Goal: Information Seeking & Learning: Learn about a topic

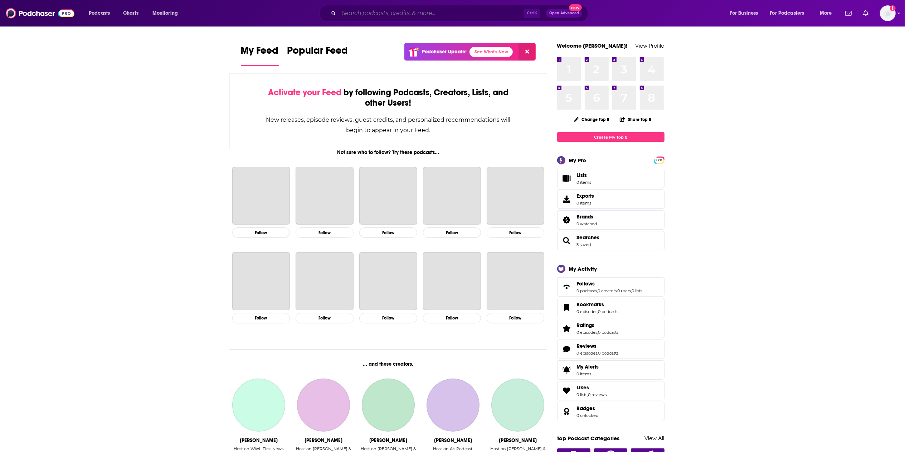
click at [387, 14] on input "Search podcasts, credits, & more..." at bounding box center [431, 13] width 185 height 11
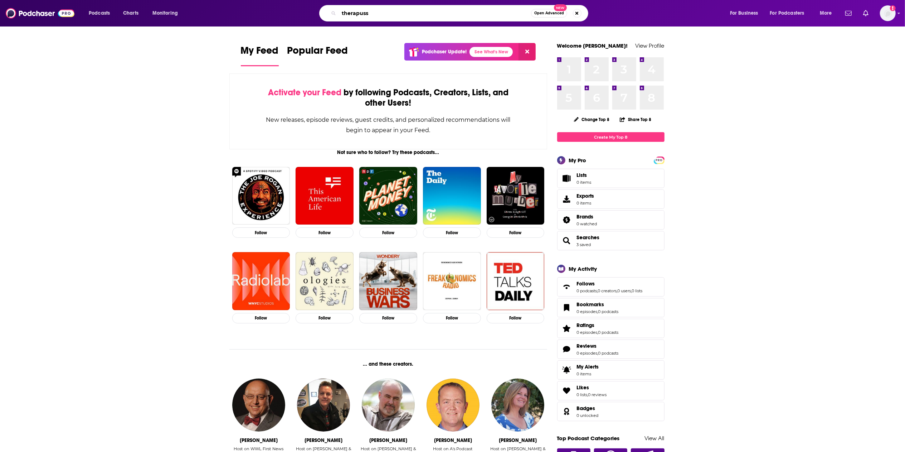
type input "therapuss"
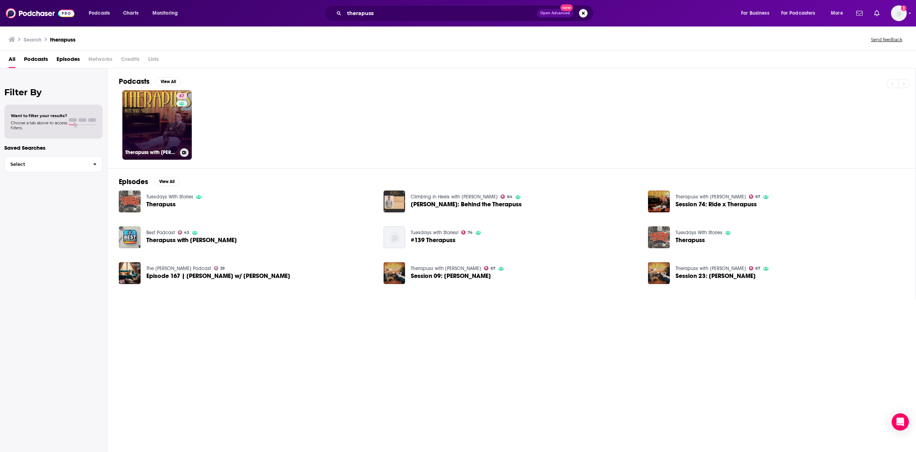
click at [141, 116] on link "67 Therapuss with [PERSON_NAME]" at bounding box center [156, 124] width 69 height 69
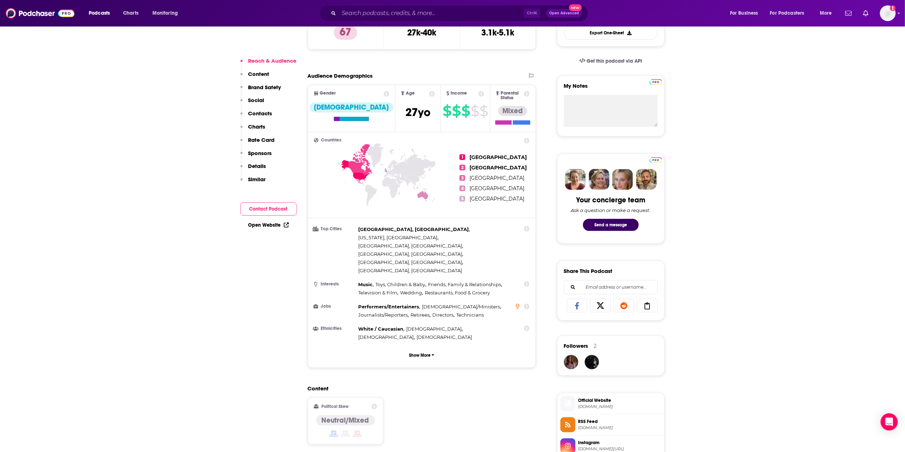
scroll to position [143, 0]
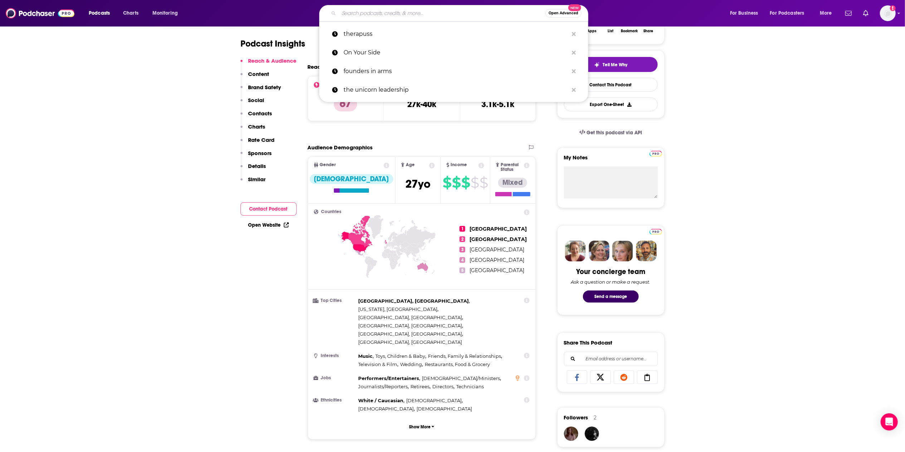
click at [399, 11] on input "Search podcasts, credits, & more..." at bounding box center [442, 13] width 206 height 11
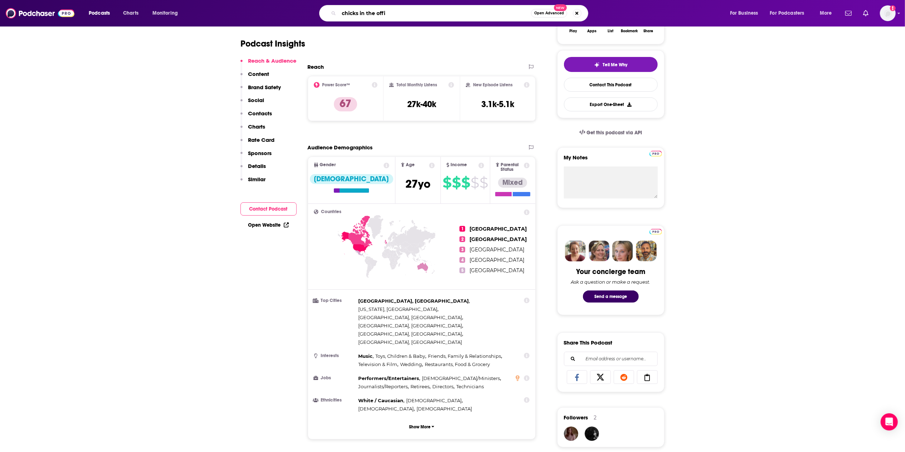
type input "chicks in the offic"
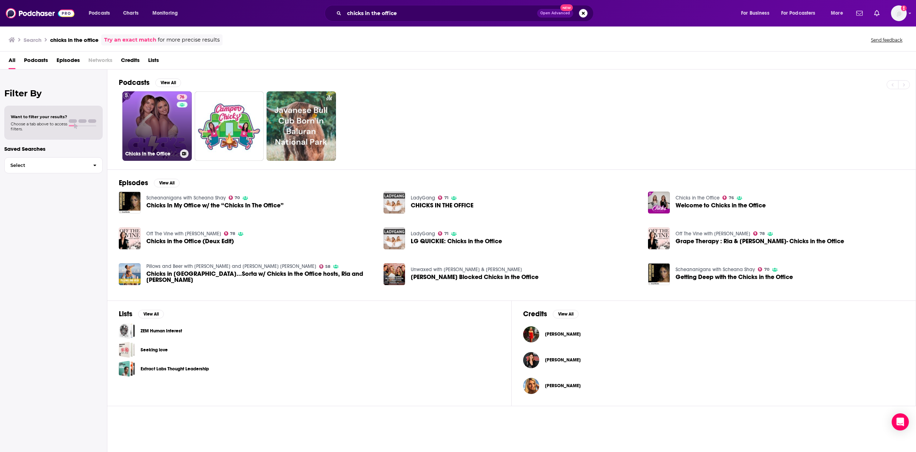
click at [164, 151] on h3 "Chicks in the Office" at bounding box center [151, 154] width 52 height 6
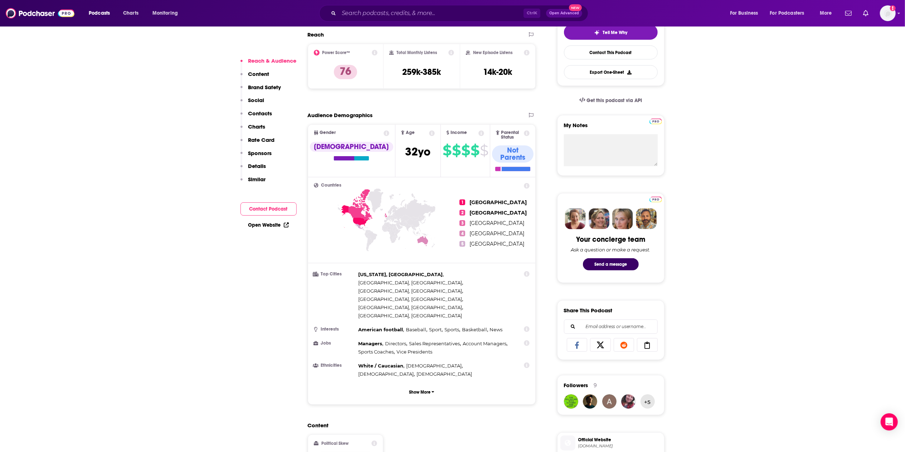
scroll to position [143, 0]
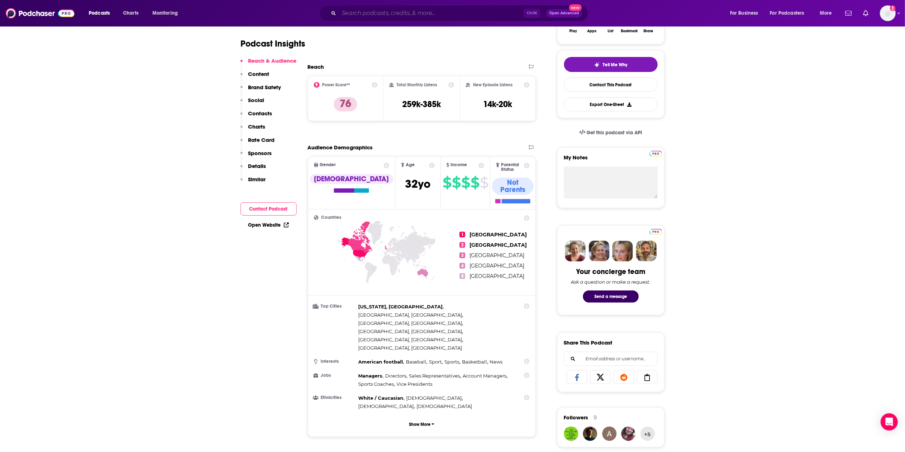
click at [417, 14] on input "Search podcasts, credits, & more..." at bounding box center [431, 13] width 185 height 11
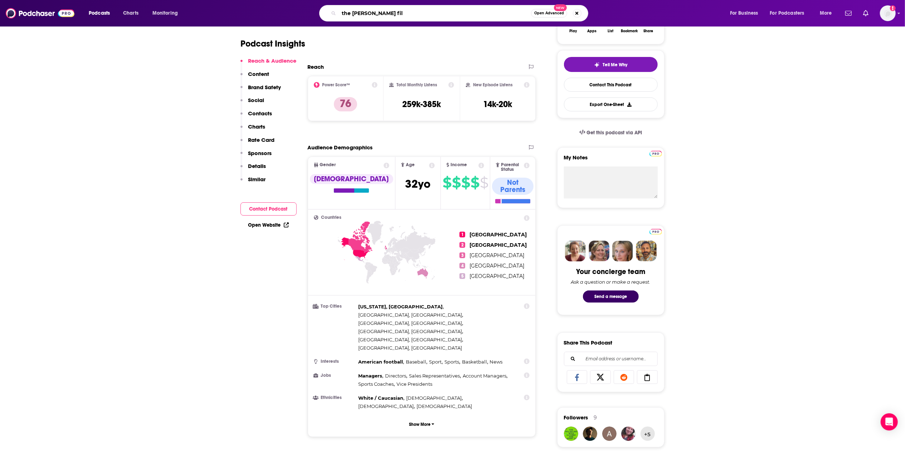
type input "the [PERSON_NAME] file"
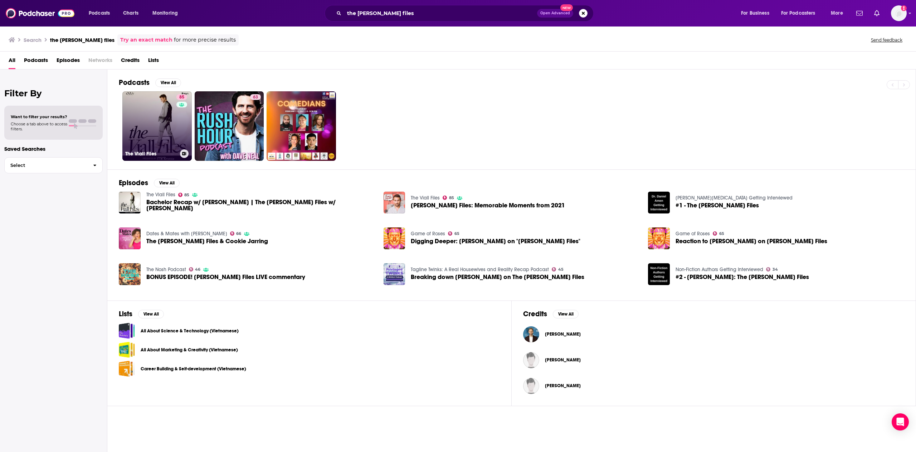
click at [181, 128] on div "85" at bounding box center [182, 121] width 13 height 55
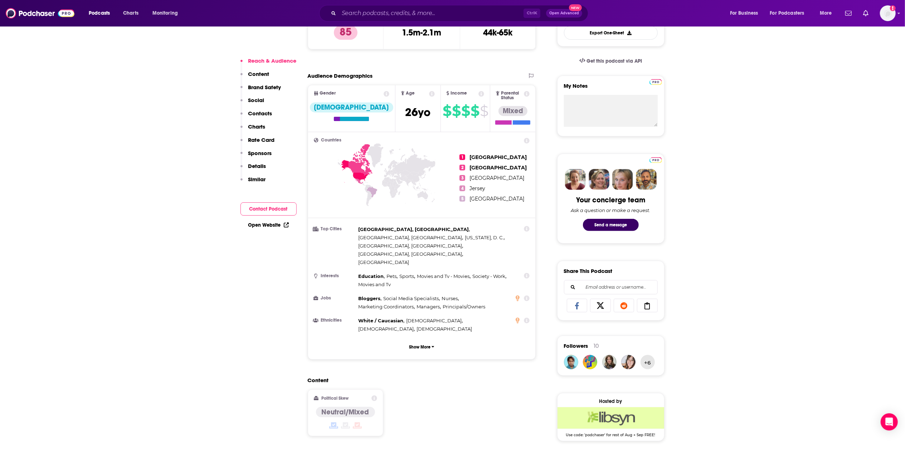
scroll to position [143, 0]
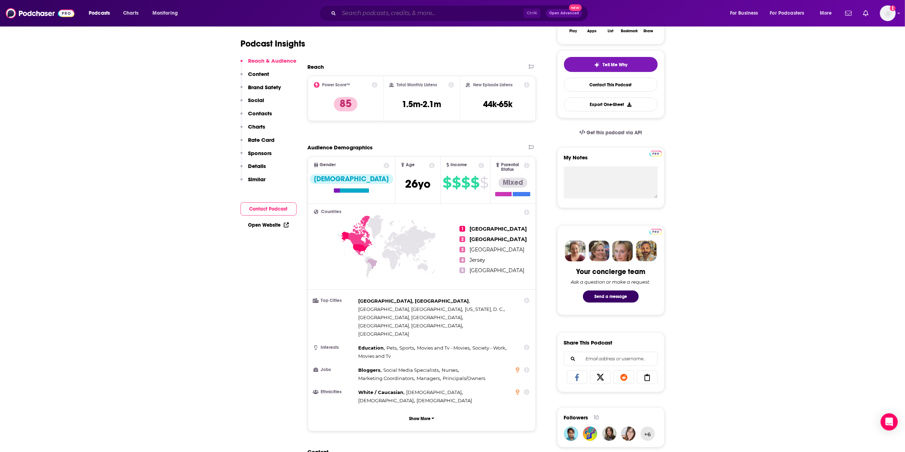
click at [367, 11] on input "Search podcasts, credits, & more..." at bounding box center [431, 13] width 185 height 11
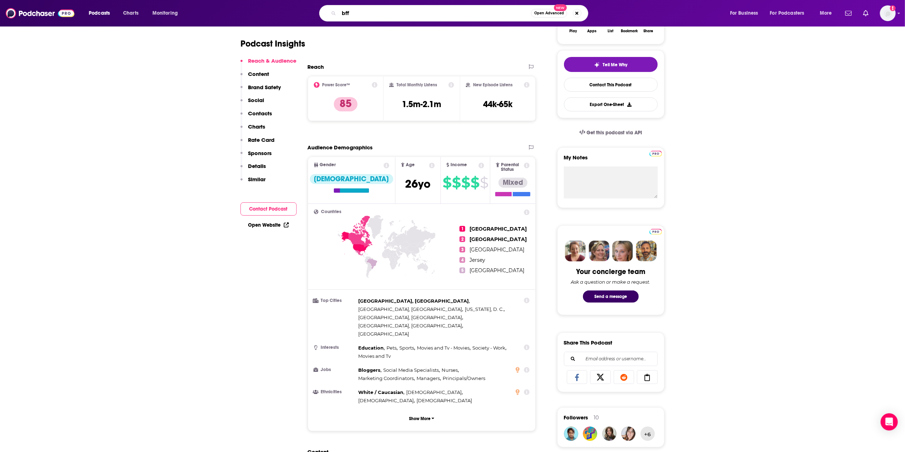
type input "bffs"
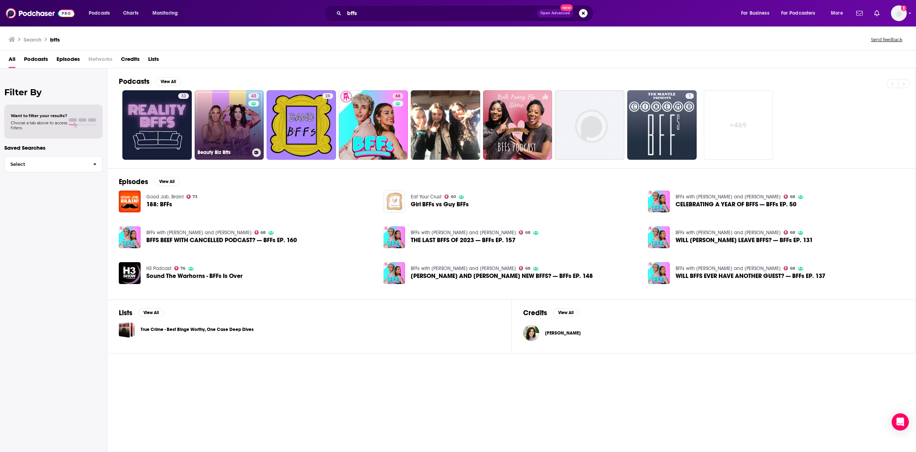
click at [223, 152] on h3 "Beauty Biz Bffs" at bounding box center [223, 152] width 52 height 6
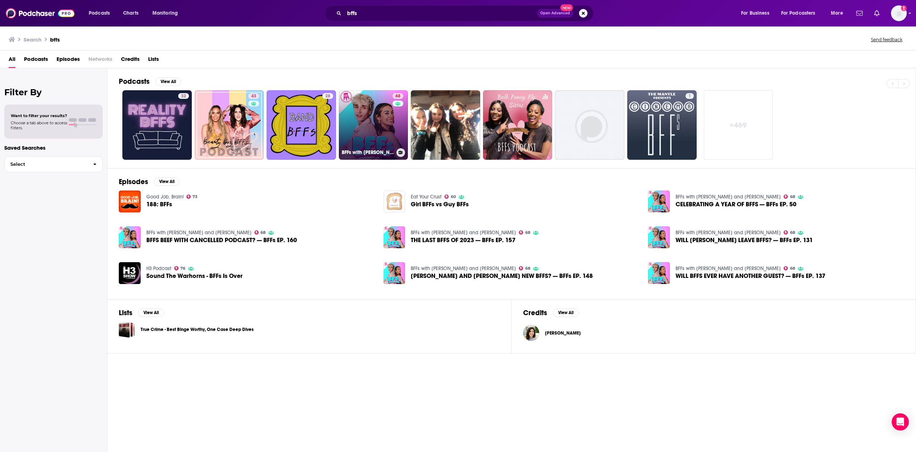
click at [376, 114] on link "68 BFFs with [PERSON_NAME] and [PERSON_NAME]" at bounding box center [373, 124] width 69 height 69
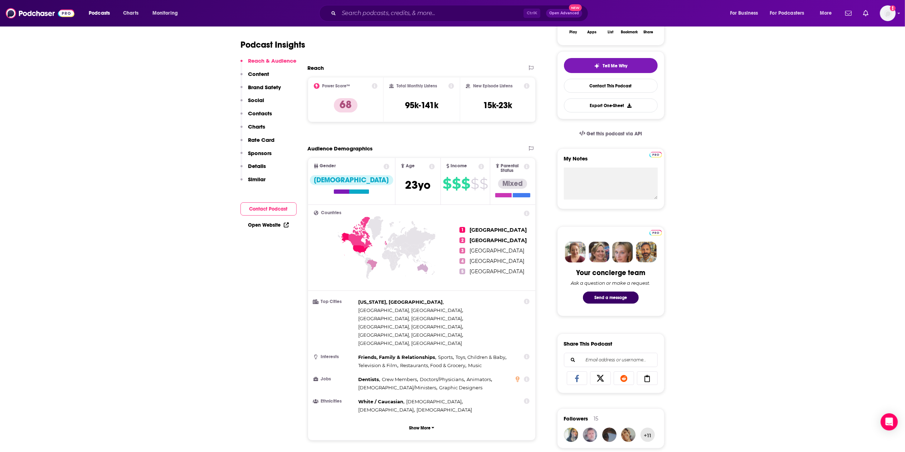
scroll to position [143, 0]
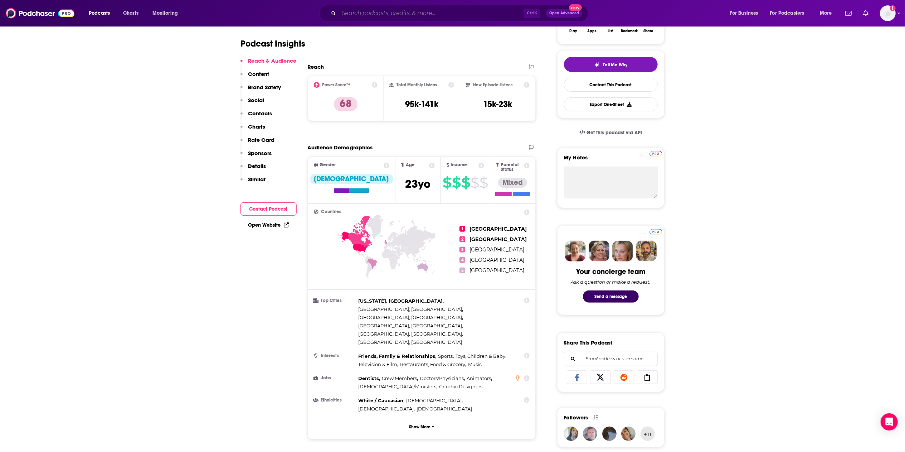
click at [362, 15] on input "Search podcasts, credits, & more..." at bounding box center [431, 13] width 185 height 11
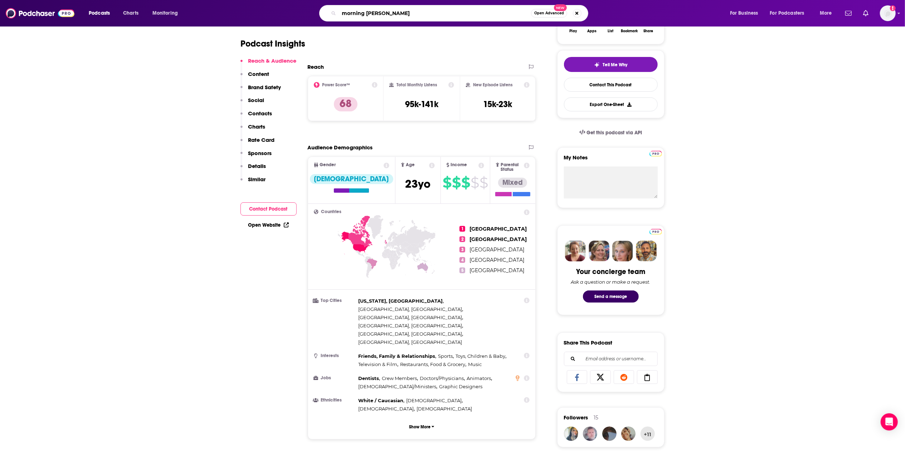
type input "morning brew daily"
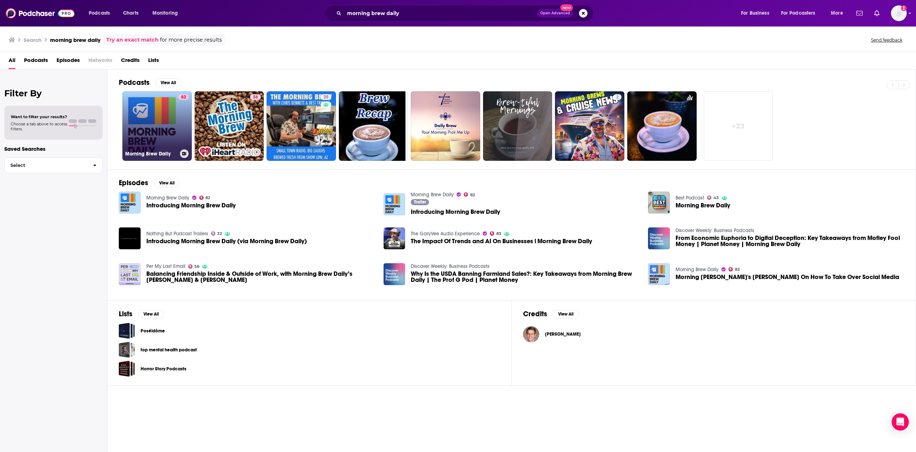
click at [146, 130] on link "82 Morning Brew Daily" at bounding box center [156, 125] width 69 height 69
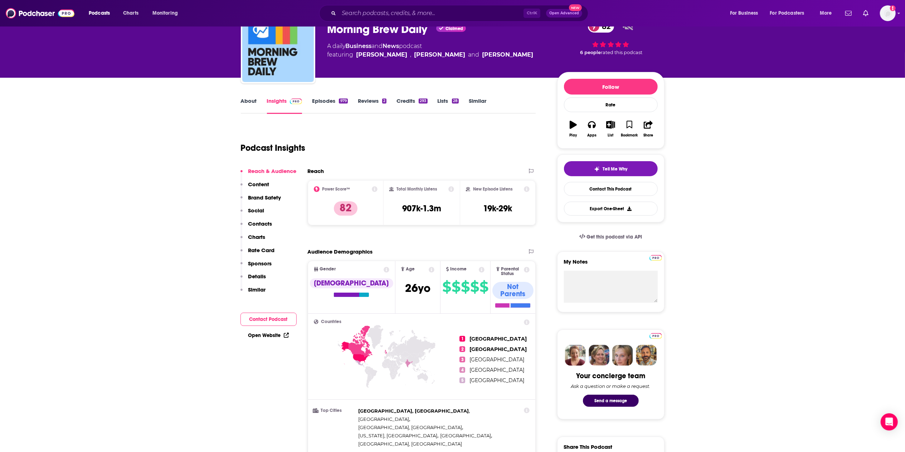
scroll to position [143, 0]
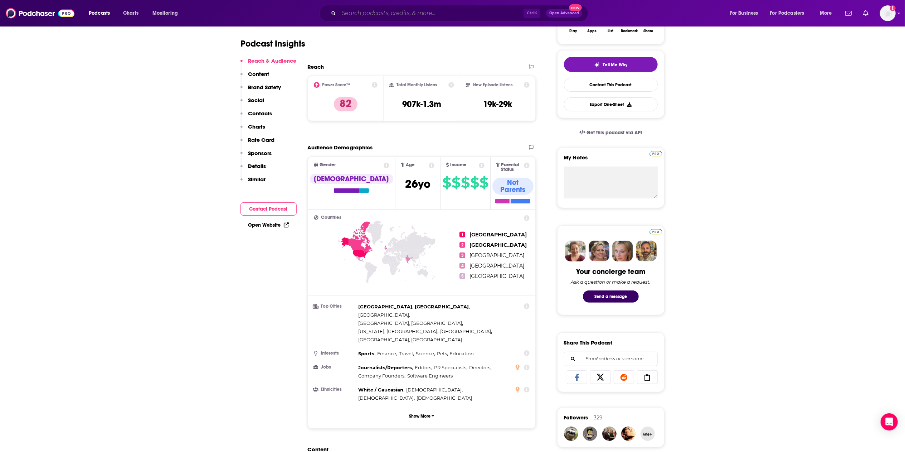
click at [392, 11] on input "Search podcasts, credits, & more..." at bounding box center [431, 13] width 185 height 11
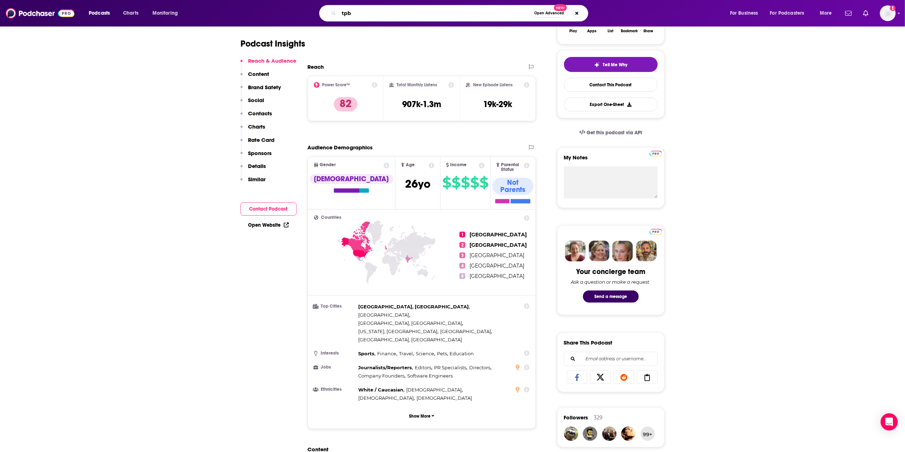
type input "tpbn"
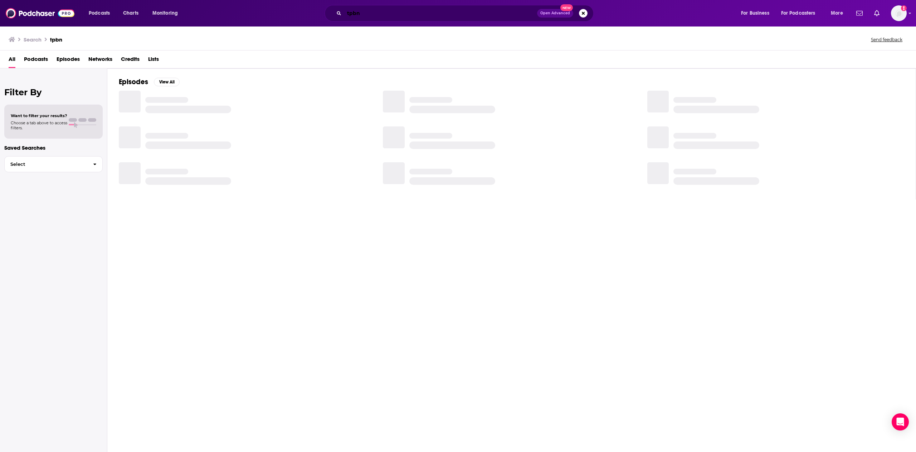
click at [392, 11] on input "tpbn" at bounding box center [440, 13] width 193 height 11
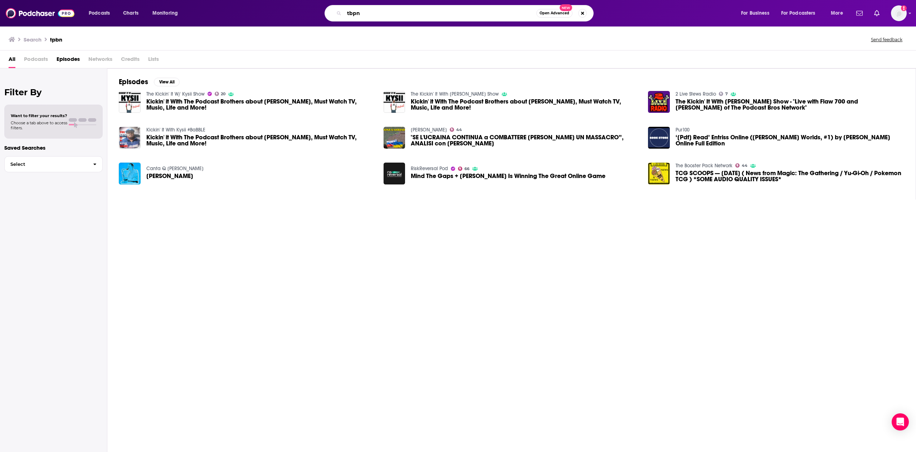
type input "tbpn"
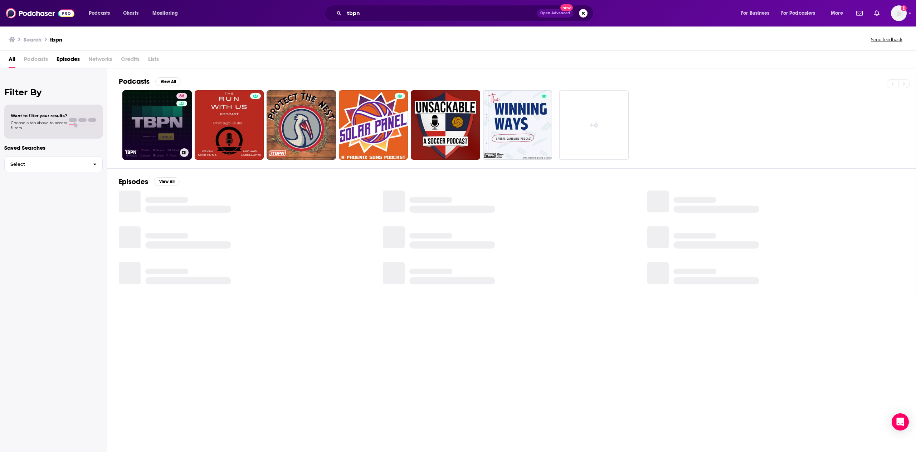
click at [166, 128] on link "66 TBPN" at bounding box center [156, 124] width 69 height 69
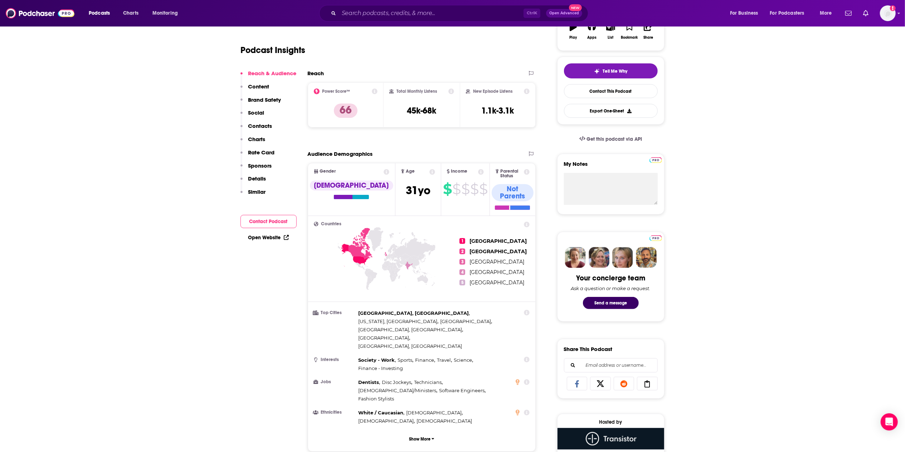
scroll to position [143, 0]
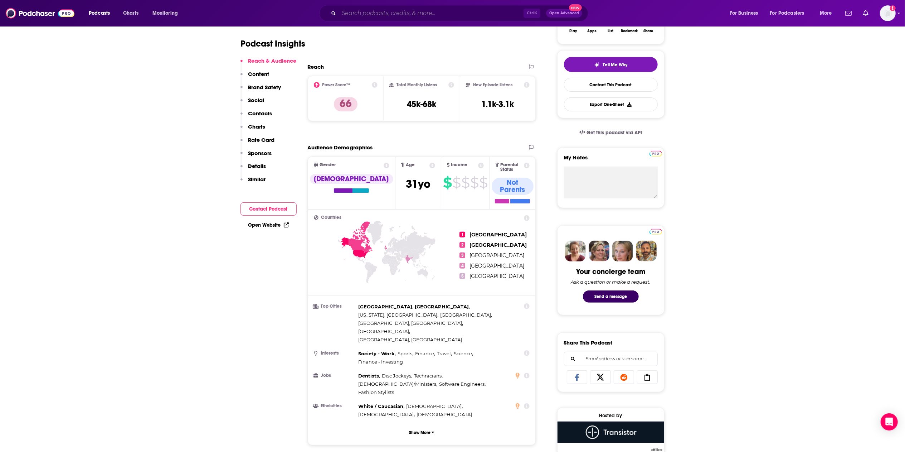
click at [344, 18] on input "Search podcasts, credits, & more..." at bounding box center [431, 13] width 185 height 11
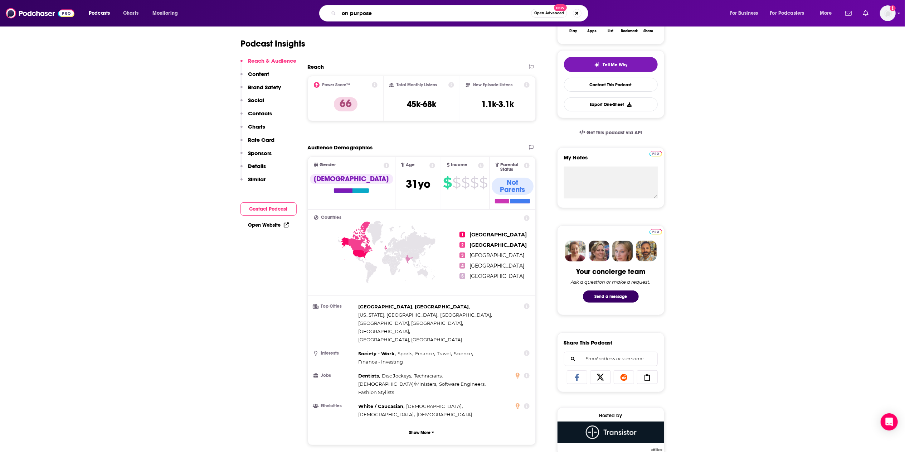
type input "on purpose"
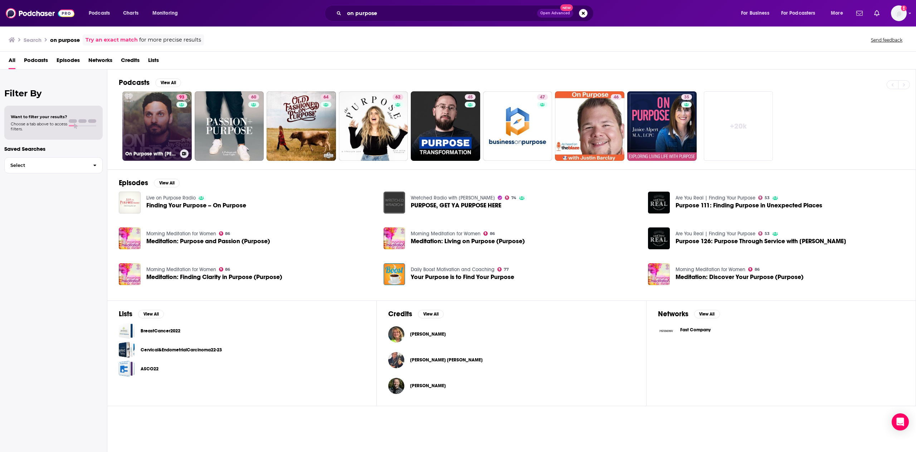
click at [178, 134] on div "93" at bounding box center [182, 121] width 13 height 55
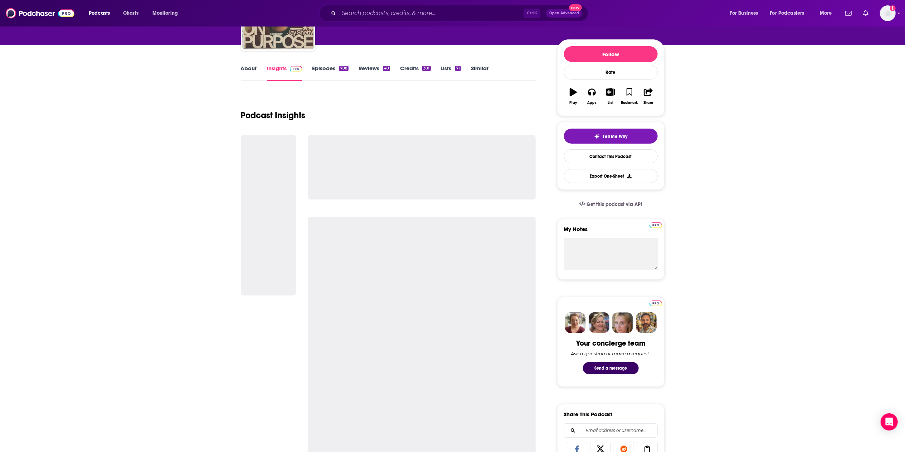
scroll to position [143, 0]
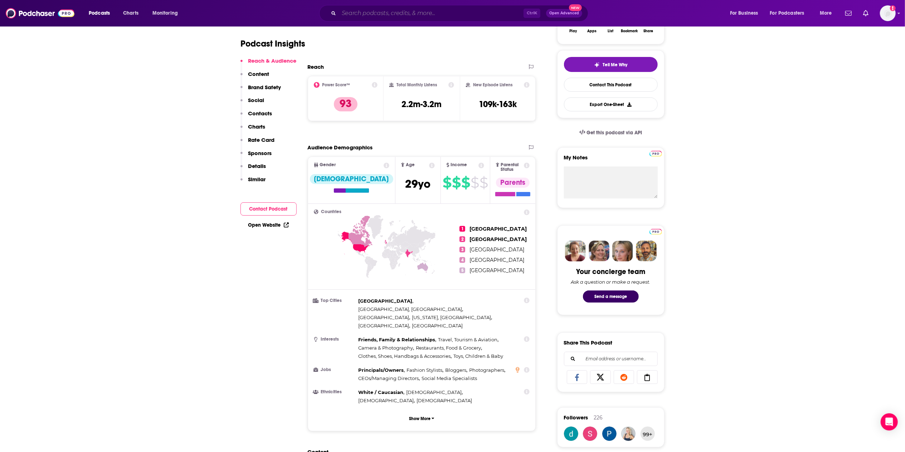
click at [401, 14] on input "Search podcasts, credits, & more..." at bounding box center [431, 13] width 185 height 11
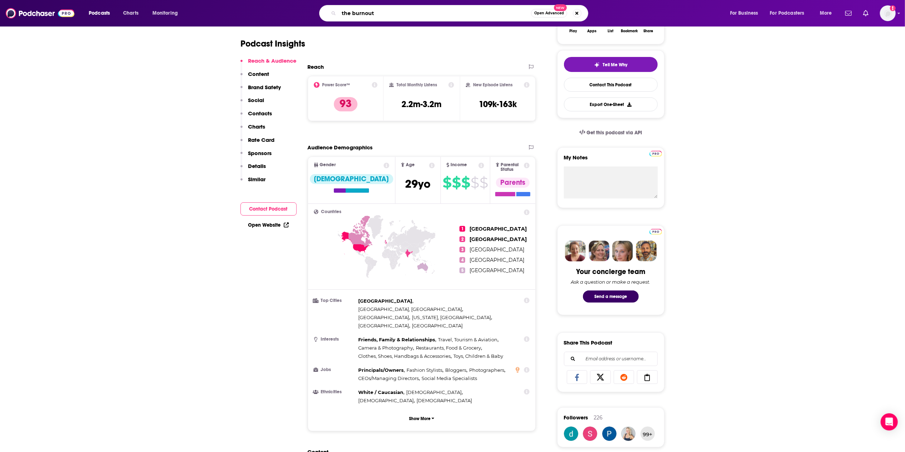
type input "the burnouts"
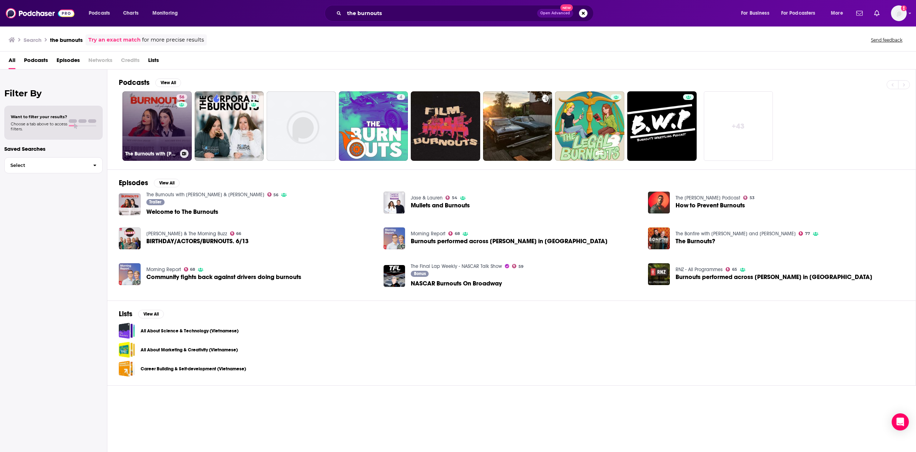
click at [144, 135] on link "56 The Burnouts with [PERSON_NAME] & [PERSON_NAME]" at bounding box center [156, 125] width 69 height 69
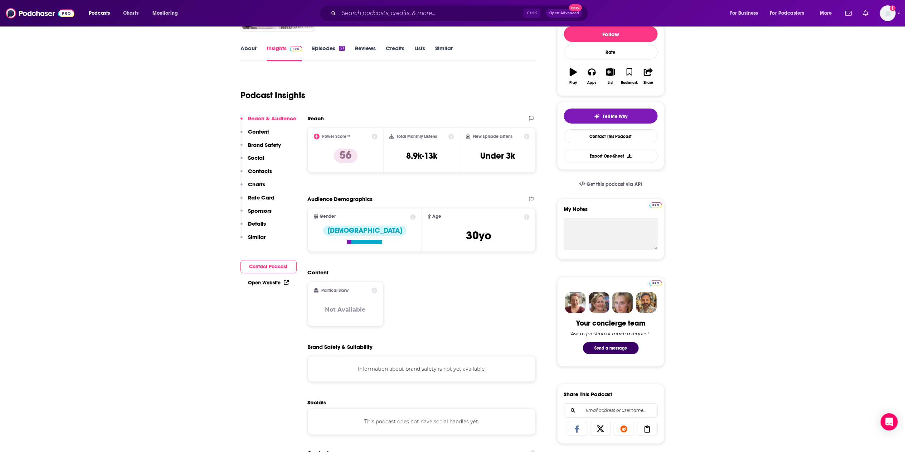
scroll to position [143, 0]
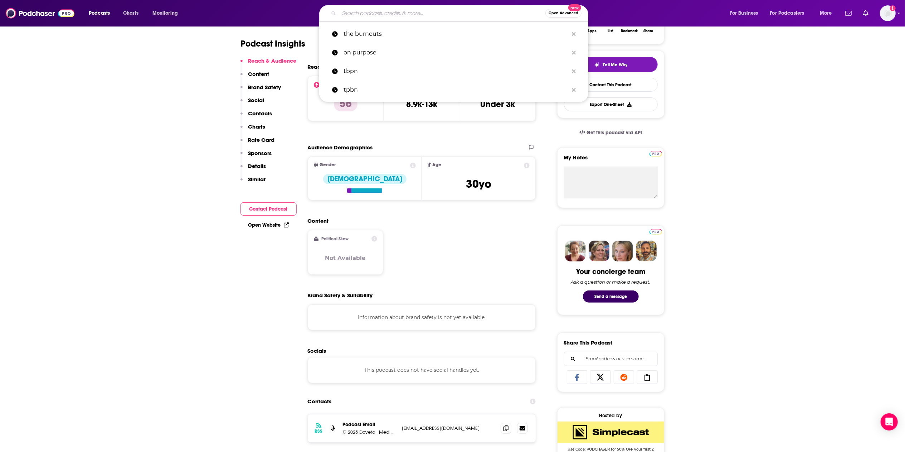
click at [387, 14] on input "Search podcasts, credits, & more..." at bounding box center [442, 13] width 206 height 11
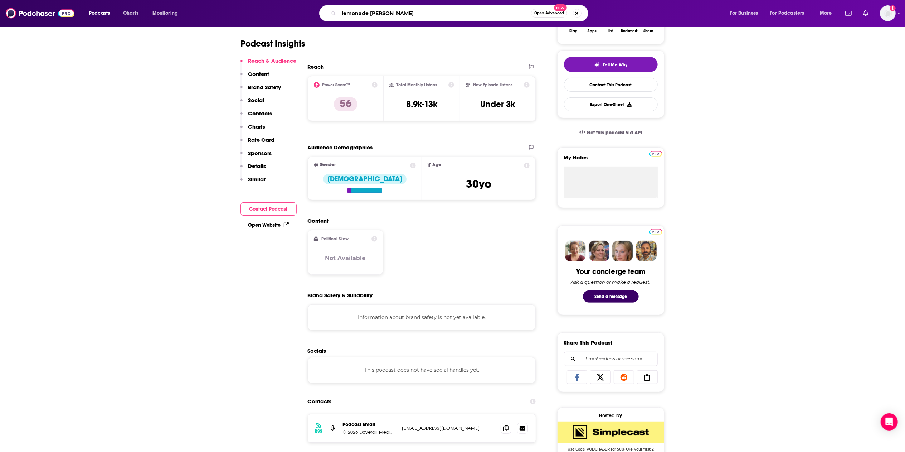
type input "lemonade stand"
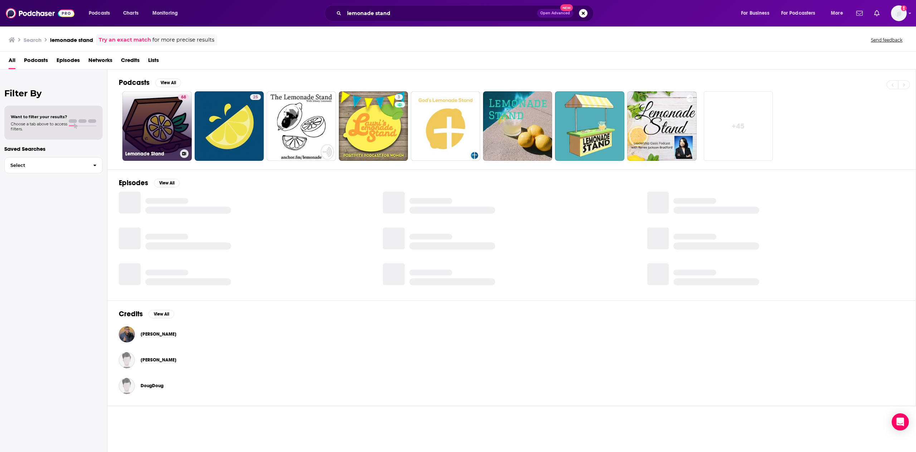
click at [128, 122] on link "68 Lemonade Stand" at bounding box center [156, 125] width 69 height 69
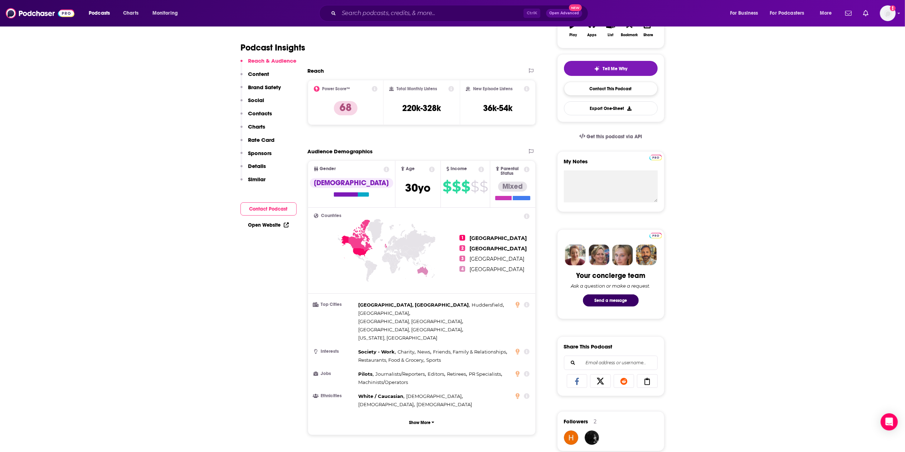
scroll to position [143, 0]
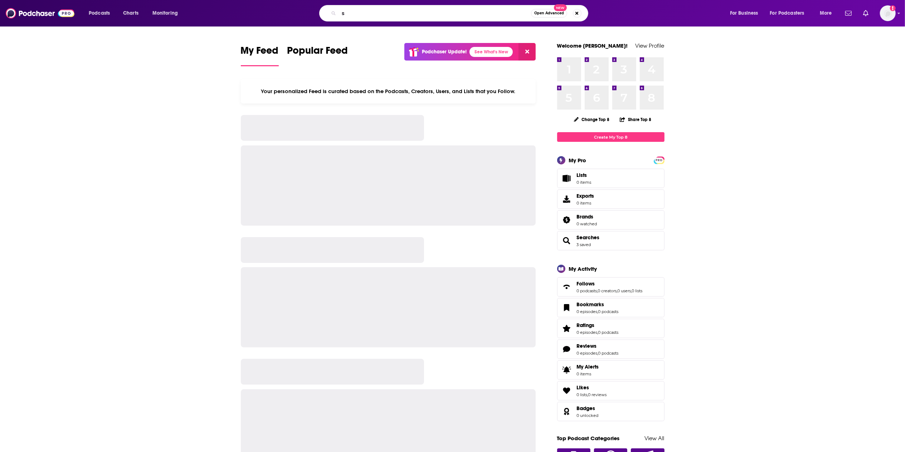
type input "s"
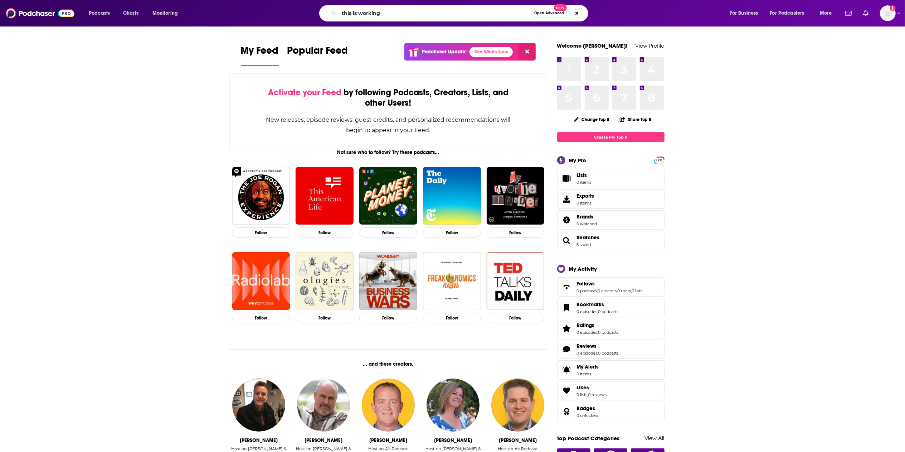
type input "this is working"
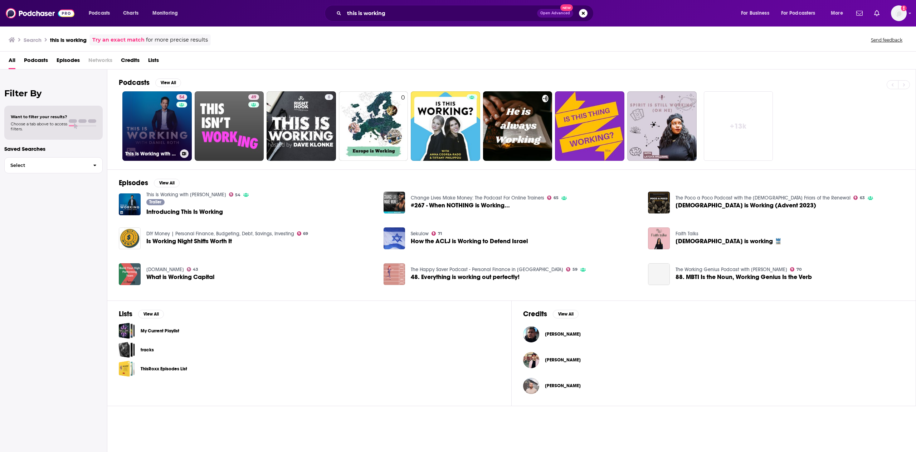
click at [170, 136] on link "54 This Is Working with Daniel Roth" at bounding box center [156, 125] width 69 height 69
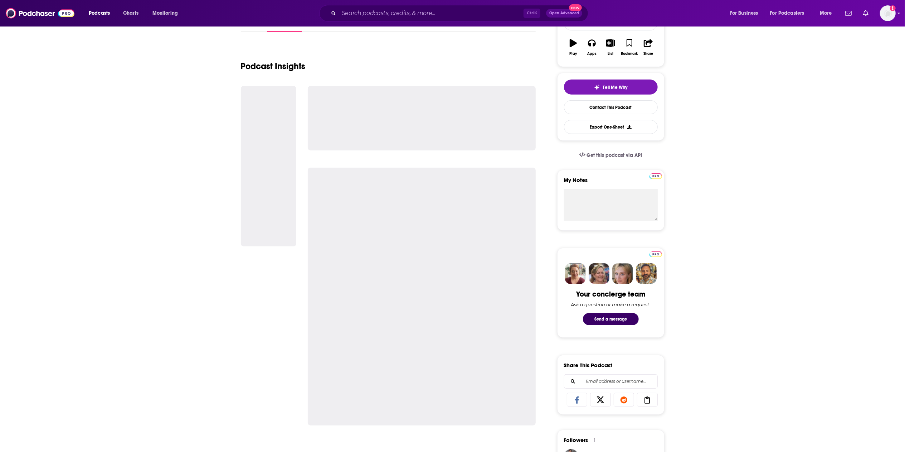
scroll to position [143, 0]
